Goal: Transaction & Acquisition: Book appointment/travel/reservation

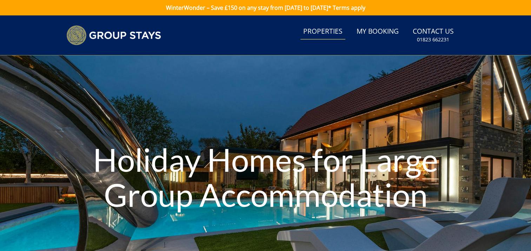
click at [327, 27] on link "Properties" at bounding box center [322, 32] width 45 height 16
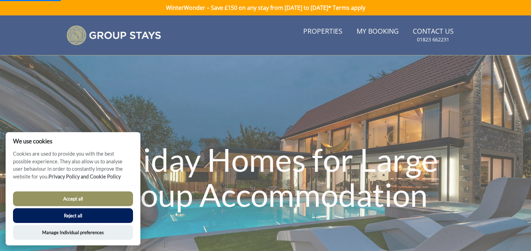
click at [112, 211] on button "Reject all" at bounding box center [73, 215] width 120 height 15
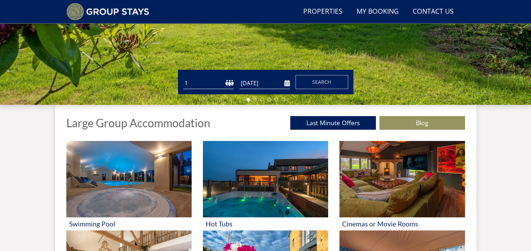
scroll to position [194, 0]
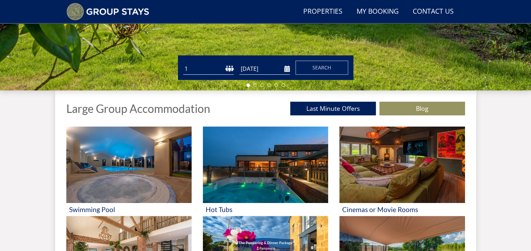
click at [285, 69] on input "[DATE]" at bounding box center [264, 69] width 51 height 12
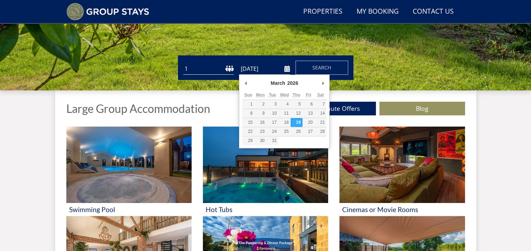
click at [285, 68] on input "[DATE]" at bounding box center [264, 69] width 51 height 12
type input "[DATE]"
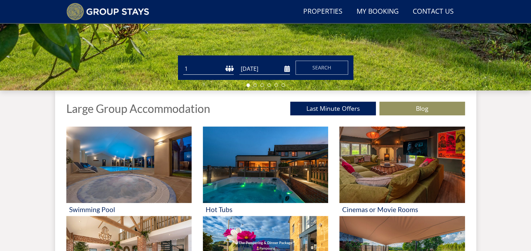
click at [218, 70] on select "1 2 3 4 5 6 7 8 9 10 11 12 13 14 15 16 17 18 19 20 21 22 23 24 25 26 27 28 29 3…" at bounding box center [208, 69] width 51 height 12
select select "16"
click at [183, 63] on select "1 2 3 4 5 6 7 8 9 10 11 12 13 14 15 16 17 18 19 20 21 22 23 24 25 26 27 28 29 3…" at bounding box center [208, 69] width 51 height 12
click at [324, 63] on button "Search" at bounding box center [322, 68] width 53 height 14
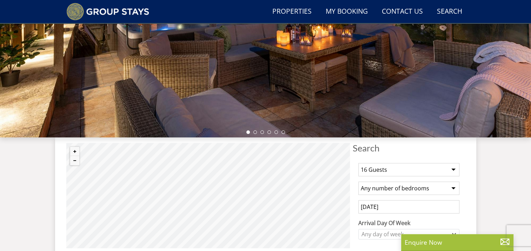
scroll to position [252, 0]
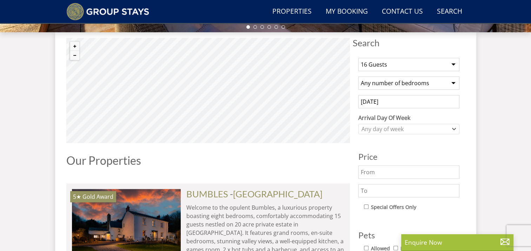
click at [455, 85] on select "Any number of bedrooms 3 Bedrooms 4 Bedrooms 5 Bedrooms 6 Bedrooms 7 Bedrooms 8…" at bounding box center [408, 83] width 101 height 13
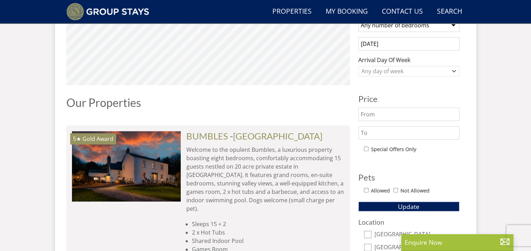
scroll to position [323, 0]
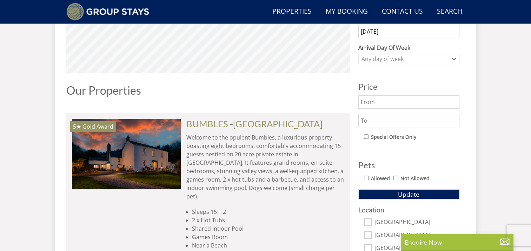
click at [400, 121] on input "text" at bounding box center [408, 120] width 101 height 13
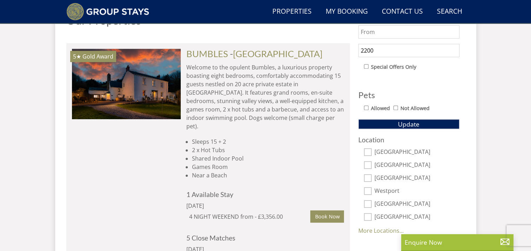
scroll to position [463, 0]
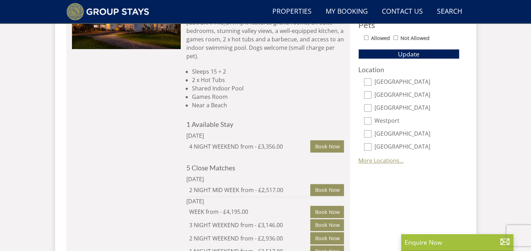
type input "2200"
click at [386, 159] on link "More Locations..." at bounding box center [380, 161] width 45 height 8
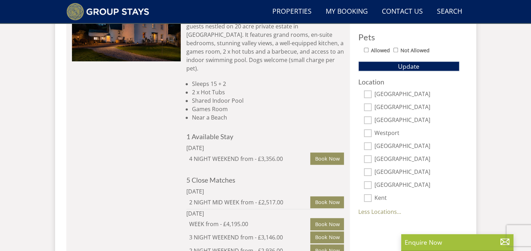
scroll to position [358, 0]
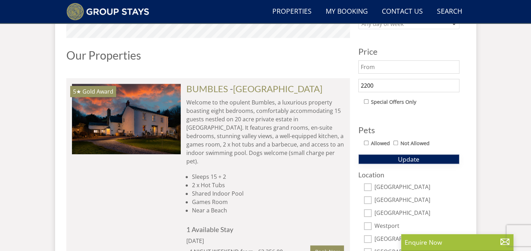
click at [417, 157] on span "Update" at bounding box center [408, 159] width 21 height 8
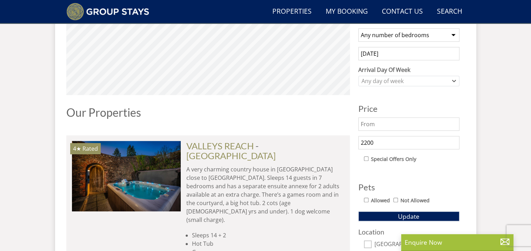
scroll to position [217, 0]
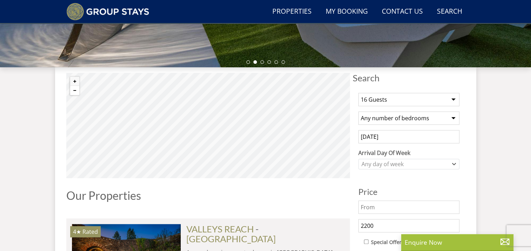
click at [74, 89] on button "Zoom out" at bounding box center [74, 90] width 9 height 9
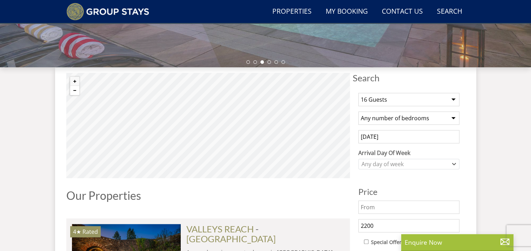
click at [74, 89] on button "Zoom out" at bounding box center [74, 90] width 9 height 9
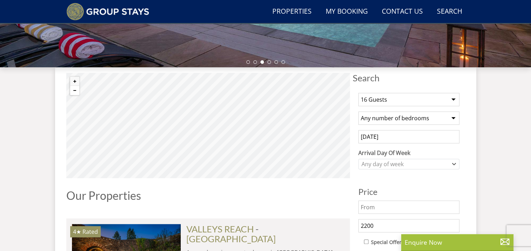
click at [74, 89] on button "Zoom out" at bounding box center [74, 90] width 9 height 9
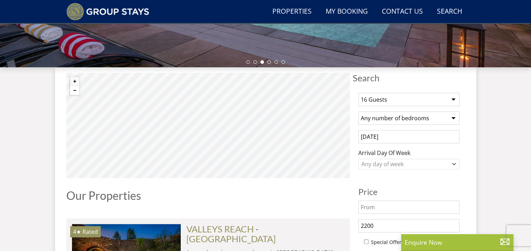
click at [74, 89] on button "Zoom out" at bounding box center [74, 90] width 9 height 9
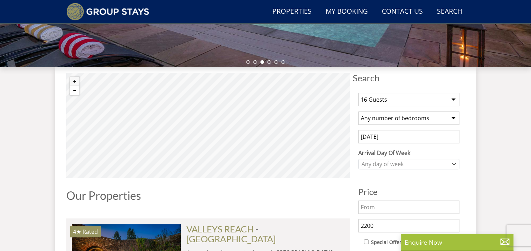
click at [74, 89] on button "Zoom out" at bounding box center [74, 90] width 9 height 9
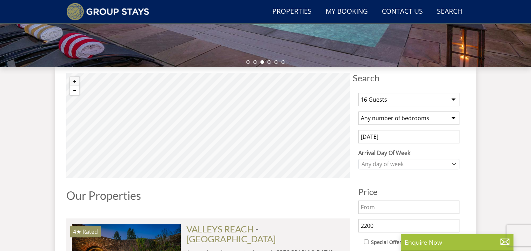
click at [74, 89] on button "Zoom out" at bounding box center [74, 90] width 9 height 9
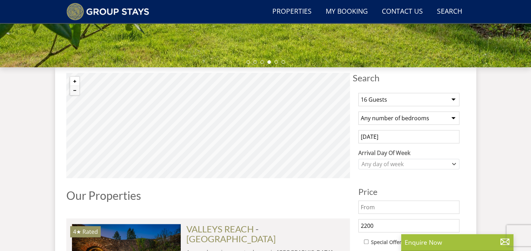
click at [74, 79] on button "Zoom in" at bounding box center [74, 81] width 9 height 9
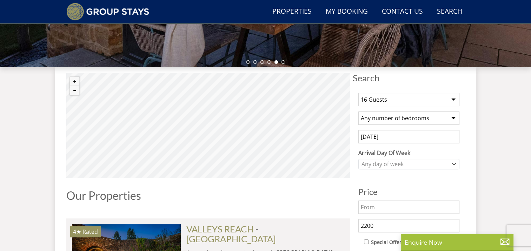
scroll to position [328, 0]
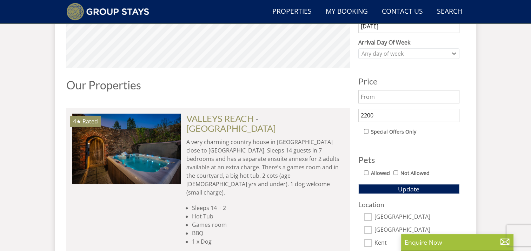
select select "16"
